Goal: Complete application form: Complete application form

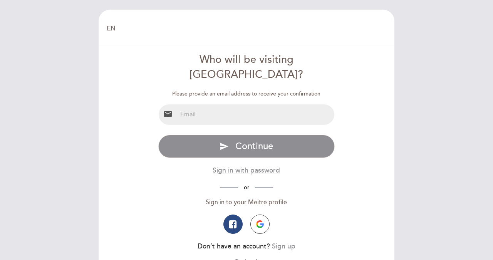
click at [250, 106] on input "email" at bounding box center [256, 114] width 158 height 20
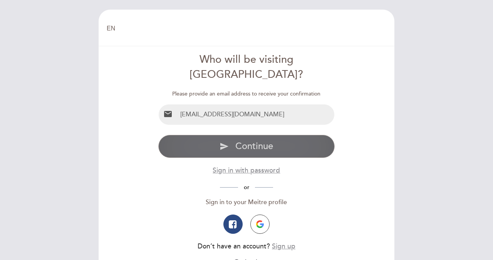
type input "[EMAIL_ADDRESS][DOMAIN_NAME]"
click at [246, 141] on span "Continue" at bounding box center [254, 146] width 38 height 11
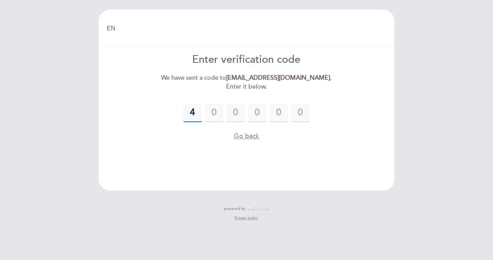
type input "4"
type input "7"
type input "2"
type input "9"
type input "2"
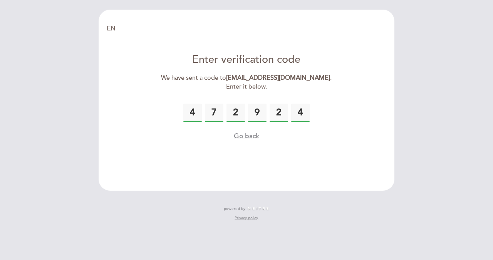
type input "4"
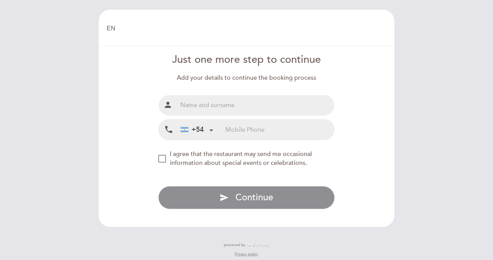
click at [250, 107] on input "text" at bounding box center [256, 105] width 158 height 20
type input "m"
type input "[PERSON_NAME] [PERSON_NAME]"
click at [250, 131] on input "tel" at bounding box center [279, 129] width 109 height 20
type input "1168447005"
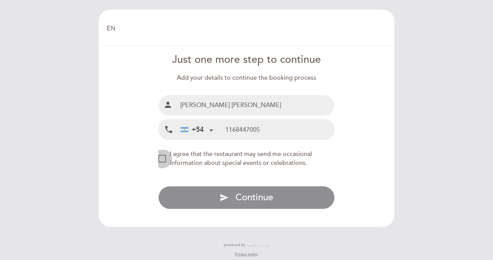
click at [161, 160] on div "NEW_MODAL_AGREE_RESTAURANT_SEND_OCCASIONAL_INFO" at bounding box center [162, 159] width 8 height 8
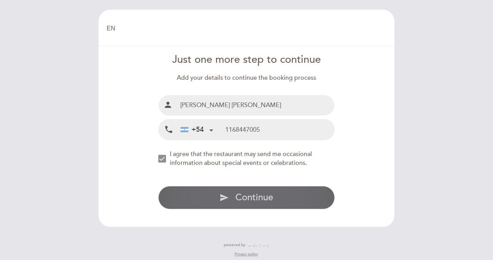
click at [237, 198] on span "Continue" at bounding box center [254, 197] width 38 height 11
